Goal: Information Seeking & Learning: Learn about a topic

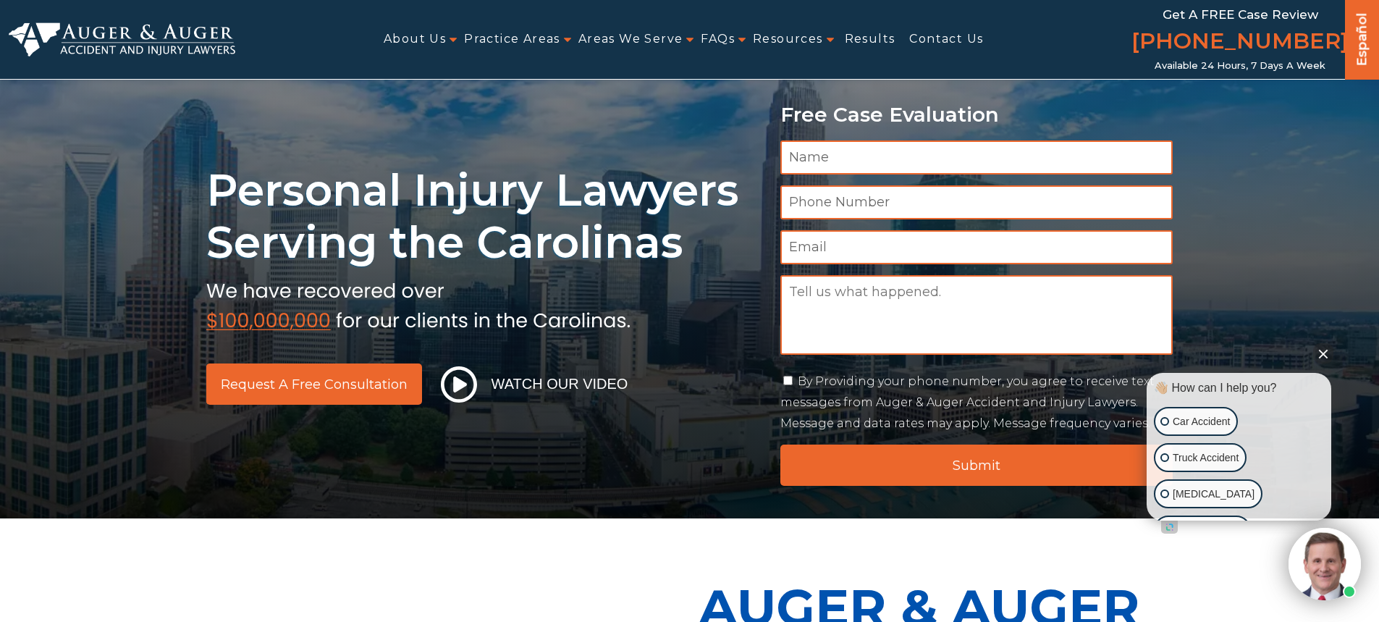
click at [400, 40] on link "About Us" at bounding box center [415, 39] width 62 height 33
